Goal: Information Seeking & Learning: Learn about a topic

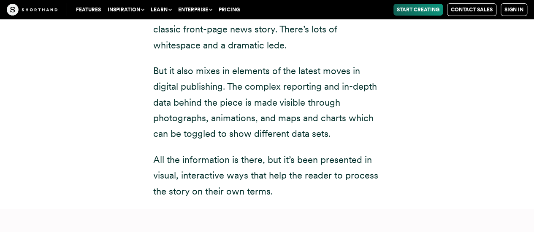
scroll to position [6244, 0]
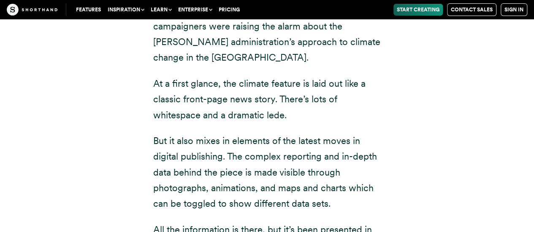
click at [195, 133] on p "But it also mixes in elements of the latest moves in digital publishing. The co…" at bounding box center [267, 172] width 228 height 79
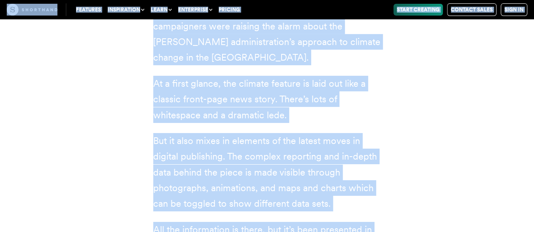
click at [185, 133] on p "But it also mixes in elements of the latest moves in digital publishing. The co…" at bounding box center [267, 172] width 228 height 79
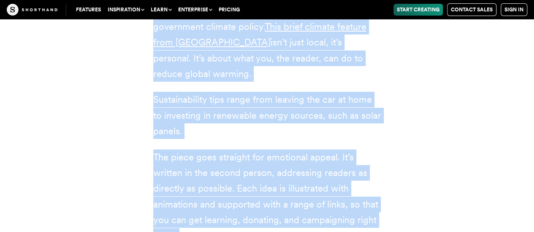
scroll to position [9513, 0]
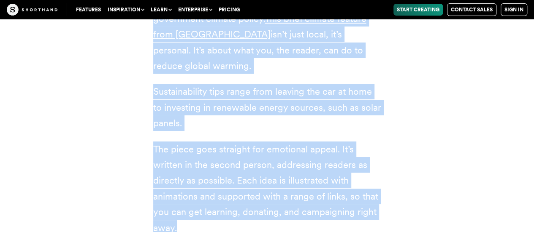
drag, startPoint x: 152, startPoint y: 149, endPoint x: 319, endPoint y: 142, distance: 166.8
click at [319, 142] on div "9 things you can do about climate change (Imperial College [GEOGRAPHIC_DATA]) A…" at bounding box center [267, 87] width 262 height 298
copy div "A lot of climate coverage focuses on the macro, such as the latest IPCC report,…"
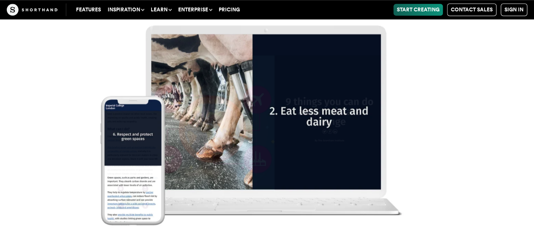
scroll to position [9935, 0]
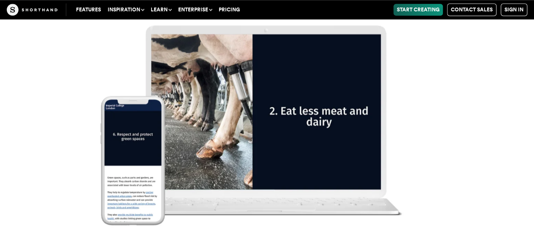
click at [86, 78] on img at bounding box center [267, 116] width 534 height 232
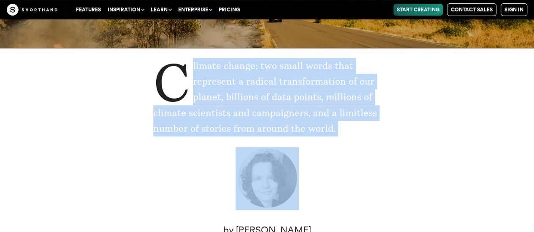
scroll to position [124, 0]
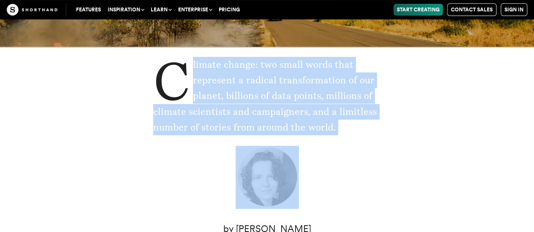
drag, startPoint x: 144, startPoint y: 139, endPoint x: 346, endPoint y: 129, distance: 202.4
copy p "limate change: two small words that represent a radical transformation of our p…"
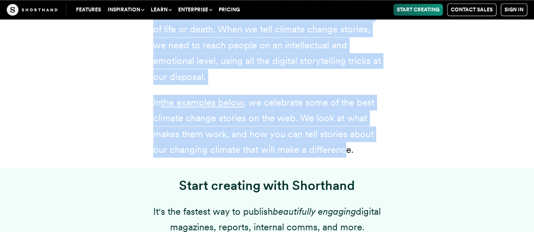
scroll to position [546, 0]
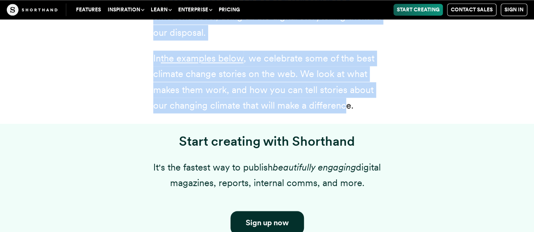
drag, startPoint x: 150, startPoint y: 84, endPoint x: 365, endPoint y: 114, distance: 216.9
copy div "Climate change stories are the best tools we have to help people understand the…"
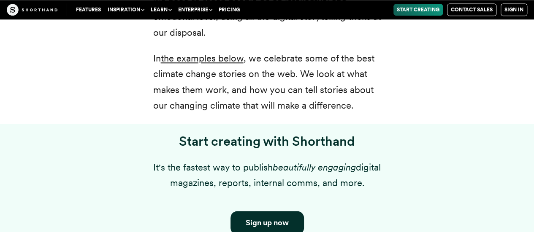
click at [74, 141] on div "Start creating with Shorthand It's the fastest way to publish beautifully engag…" at bounding box center [266, 202] width 523 height 157
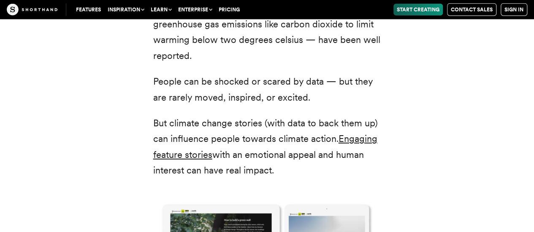
scroll to position [1053, 0]
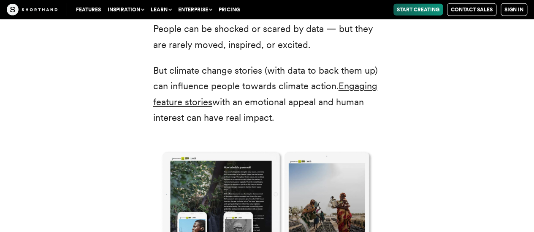
drag, startPoint x: 152, startPoint y: 75, endPoint x: 367, endPoint y: 117, distance: 218.9
click at [367, 117] on div "Scientists, policy-makers, and campaigners have already learned that the bare f…" at bounding box center [267, 154] width 262 height 509
copy div "Scientists, policy-makers, and campaigners have already learned that the bare f…"
click at [88, 146] on div "Scientists, policy-makers, and campaigners have already learned that the bare f…" at bounding box center [266, 154] width 523 height 529
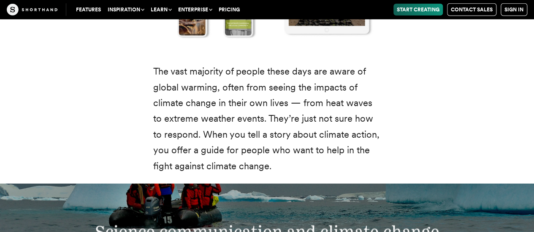
scroll to position [1306, 0]
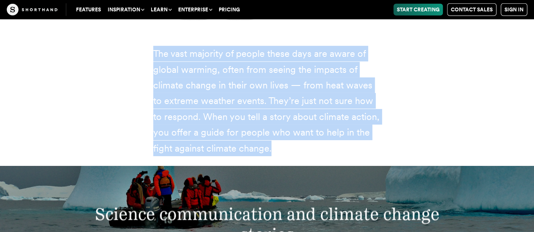
drag, startPoint x: 150, startPoint y: 51, endPoint x: 278, endPoint y: 155, distance: 165.9
copy p "The vast majority of people these days are aware of global warming, often from …"
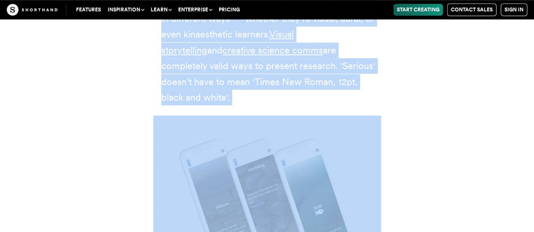
scroll to position [1897, 0]
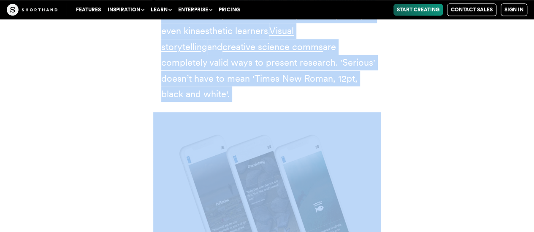
drag, startPoint x: 151, startPoint y: 43, endPoint x: 349, endPoint y: 81, distance: 200.6
copy div "Lo’ip dolor sitam con adipisc elitseddo eiu tempori. Utl et’d magna aliq enim a…"
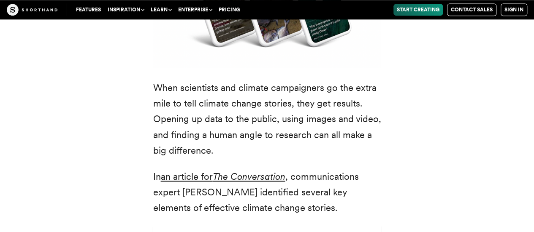
scroll to position [2107, 0]
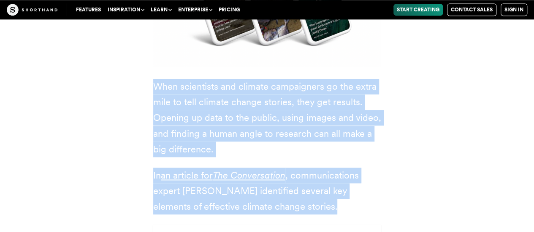
drag, startPoint x: 149, startPoint y: 65, endPoint x: 340, endPoint y: 198, distance: 233.1
click at [340, 198] on div "We’ve known about the climate emergency for decades. But it’s taken some time f…" at bounding box center [267, 112] width 262 height 1243
copy div "When scientists and climate campaigners go the extra mile to tell climate chang…"
click at [67, 125] on div "We’ve known about the climate emergency for decades. But it’s taken some time f…" at bounding box center [266, 112] width 523 height 1263
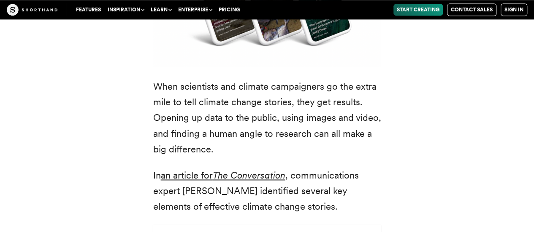
click at [74, 108] on div "We’ve known about the climate emergency for decades. But it’s taken some time f…" at bounding box center [266, 112] width 523 height 1263
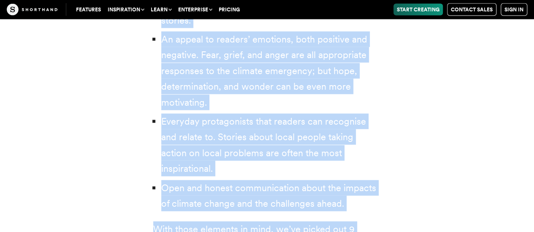
scroll to position [2614, 0]
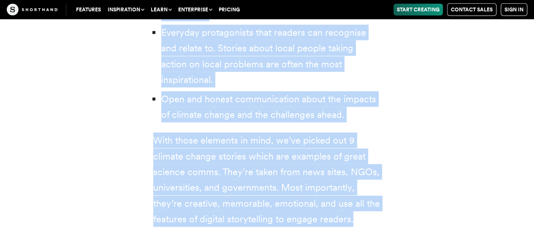
drag, startPoint x: 149, startPoint y: 93, endPoint x: 347, endPoint y: 170, distance: 213.2
copy div "Clear communication of the facts about global warming. Data storytelling is a k…"
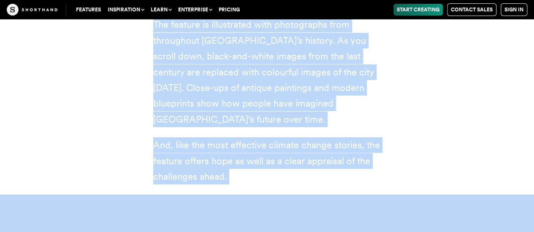
scroll to position [3120, 0]
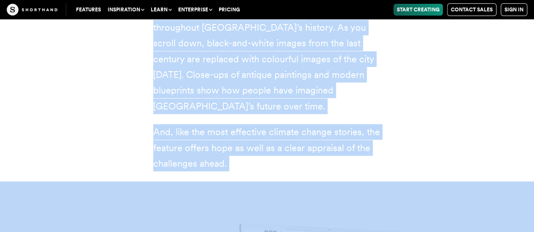
drag, startPoint x: 153, startPoint y: 45, endPoint x: 370, endPoint y: 117, distance: 228.8
click at [370, 117] on div "[GEOGRAPHIC_DATA]: the last best hope to fight climate change (BBC) This articl…" at bounding box center [267, 15] width 228 height 314
copy div "[GEOGRAPHIC_DATA]: the last best hope to fight climate change (BBC) This articl…"
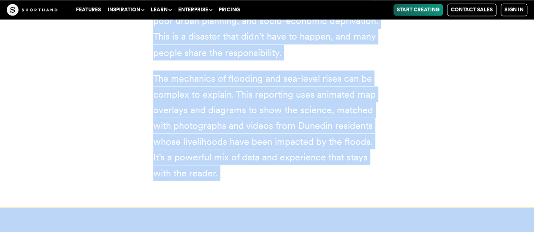
scroll to position [3964, 0]
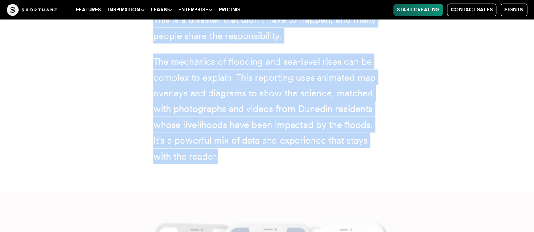
drag, startPoint x: 154, startPoint y: 80, endPoint x: 338, endPoint y: 123, distance: 189.2
click at [338, 123] on div "Down under: the community most-exposed to sea-level rise is also one of the poo…" at bounding box center [267, 7] width 228 height 367
copy div "Down under: the community most-exposed to sea-level rise is also one of the poo…"
click at [100, 134] on div "Down under: the community most-exposed to sea-level rise is also one of the poo…" at bounding box center [266, 2] width 523 height 377
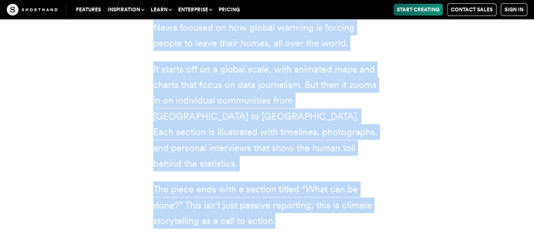
scroll to position [4681, 0]
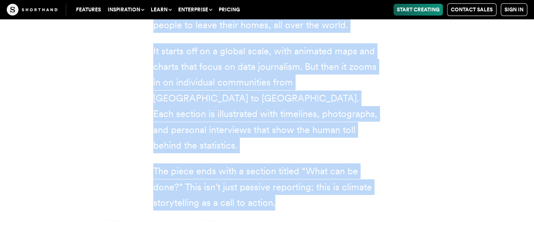
drag, startPoint x: 151, startPoint y: 45, endPoint x: 361, endPoint y: 152, distance: 235.9
click at [361, 152] on div "Displaced by the climate (Sky News) This extensive piece of climate reporting f…" at bounding box center [267, 85] width 262 height 271
click at [91, 126] on div "Displaced by the climate (Sky News) This extensive piece of climate reporting f…" at bounding box center [266, 85] width 523 height 271
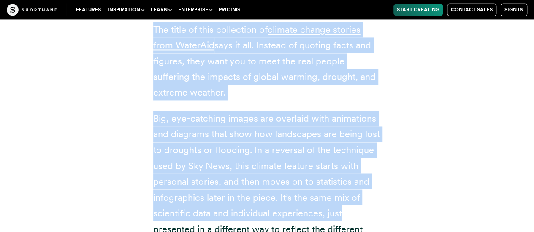
scroll to position [5483, 0]
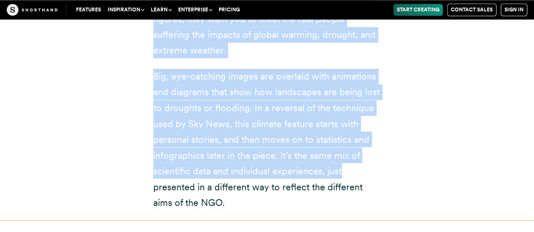
drag, startPoint x: 148, startPoint y: 33, endPoint x: 382, endPoint y: 140, distance: 257.7
click at [386, 141] on div "Climate stories: meet the people affected by extreme weather (WaterAid) The tit…" at bounding box center [267, 53] width 262 height 315
click at [74, 124] on div "Climate stories: meet the people affected by extreme weather (WaterAid) The tit…" at bounding box center [266, 58] width 523 height 325
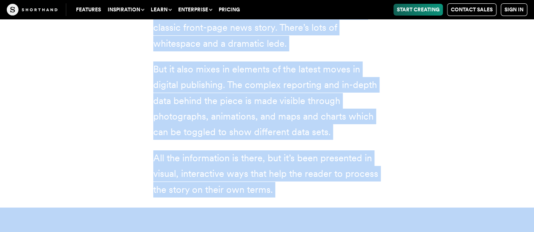
scroll to position [6327, 0]
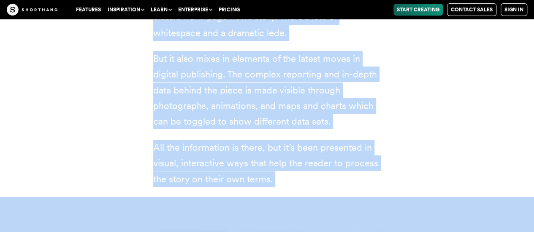
drag, startPoint x: 153, startPoint y: 54, endPoint x: 351, endPoint y: 103, distance: 204.0
click at [351, 103] on div "A growing toxic threat — made worse by climate change (NBC News) Our next clima…" at bounding box center [267, 25] width 262 height 344
click at [70, 119] on div "A growing toxic threat — made worse by climate change (NBC News) Our next clima…" at bounding box center [266, 25] width 523 height 344
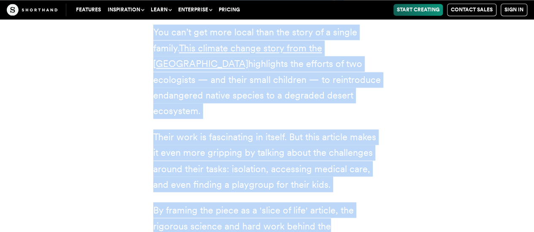
scroll to position [7044, 0]
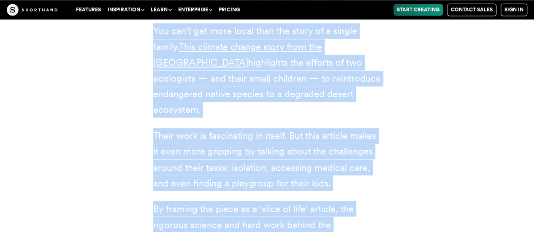
drag, startPoint x: 153, startPoint y: 65, endPoint x: 384, endPoint y: 160, distance: 250.7
click at [384, 160] on div "Meet the family on a mission to restore the desert eco-system (UNSW [GEOGRAPHIC…" at bounding box center [267, 108] width 262 height 282
click at [62, 134] on div "Meet the family on a mission to restore the desert eco-system (UNSW [GEOGRAPHIC…" at bounding box center [266, 108] width 523 height 303
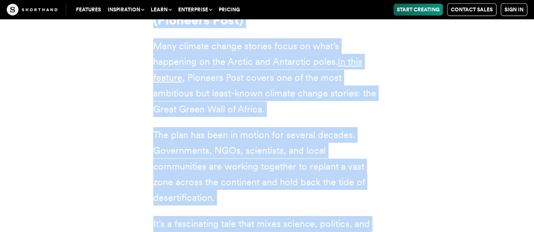
scroll to position [7846, 0]
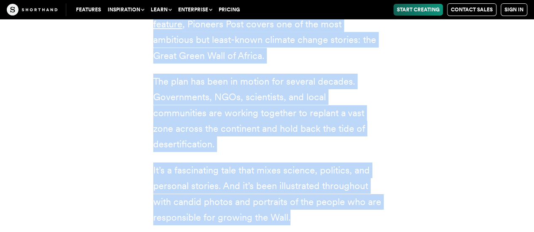
drag, startPoint x: 156, startPoint y: 38, endPoint x: 336, endPoint y: 127, distance: 201.0
click at [336, 127] on div "The people racing to replant Africa (Pioneers Post) Many climate change stories…" at bounding box center [267, 84] width 228 height 282
click at [75, 133] on div "The people racing to replant Africa (Pioneers Post) Many climate change stories…" at bounding box center [266, 84] width 523 height 303
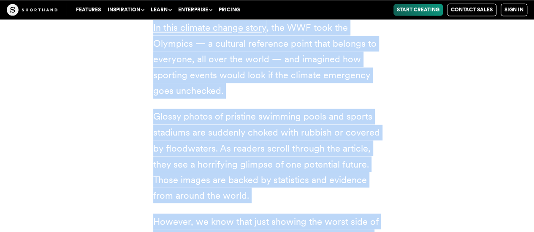
scroll to position [8689, 0]
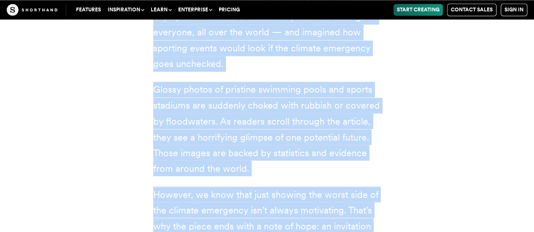
drag, startPoint x: 149, startPoint y: 86, endPoint x: 384, endPoint y: 161, distance: 247.5
click at [389, 162] on div "What the Olympics could look like in [DATE] (WWF) So far, we’ve seen examples o…" at bounding box center [267, 71] width 262 height 387
click at [35, 135] on div "What the Olympics could look like in [DATE] (WWF) So far, we’ve seen examples o…" at bounding box center [266, 72] width 523 height 408
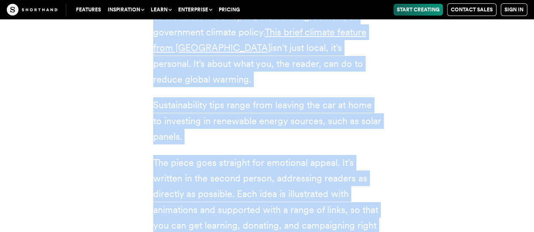
scroll to position [9533, 0]
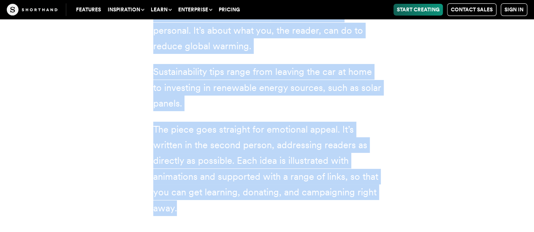
drag, startPoint x: 151, startPoint y: 87, endPoint x: 336, endPoint y: 121, distance: 188.2
click at [336, 121] on div "9 things you can do about climate change (Imperial College [GEOGRAPHIC_DATA]) A…" at bounding box center [267, 67] width 262 height 298
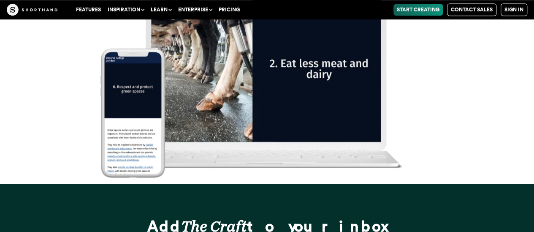
scroll to position [10062, 0]
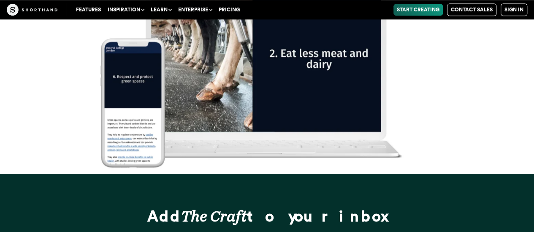
click at [54, 68] on img at bounding box center [267, 58] width 534 height 232
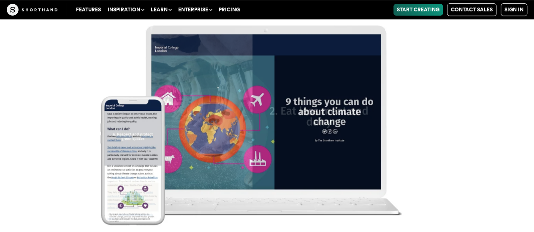
scroll to position [9724, 0]
